Goal: Check status: Check status

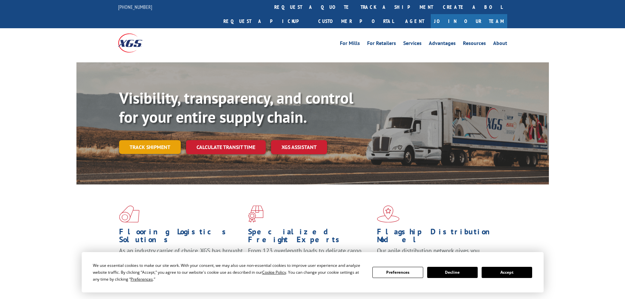
click at [150, 140] on link "Track shipment" at bounding box center [150, 147] width 62 height 14
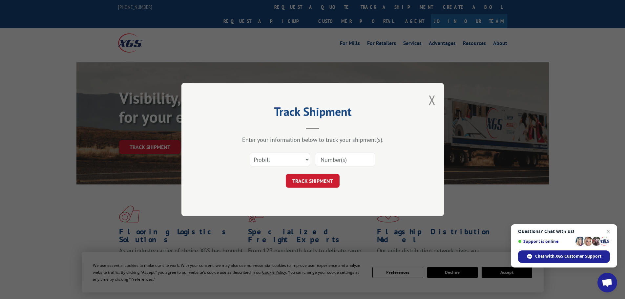
paste input "2402135"
type input "2402135"
click at [318, 181] on button "TRACK SHIPMENT" at bounding box center [313, 181] width 54 height 14
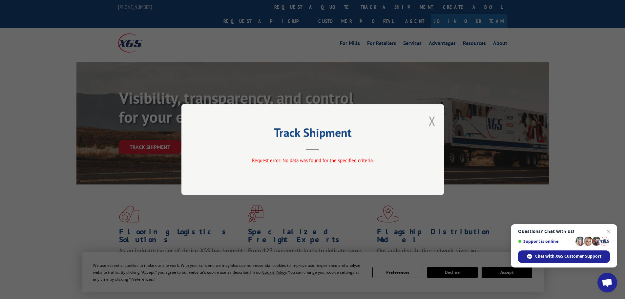
click at [431, 117] on button "Close modal" at bounding box center [431, 120] width 7 height 17
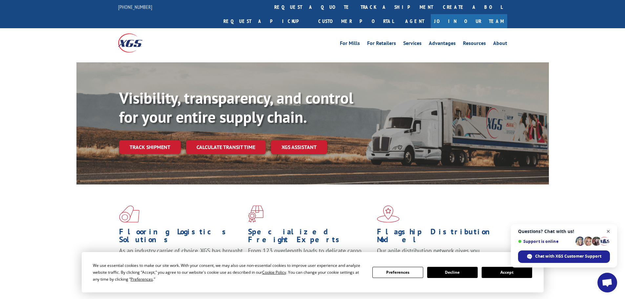
click at [608, 231] on span "Open chat" at bounding box center [608, 231] width 8 height 8
